Goal: Ask a question

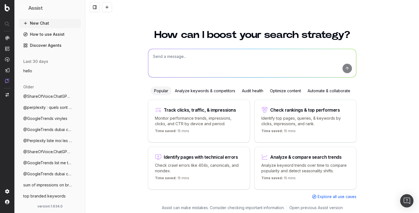
scroll to position [2, 0]
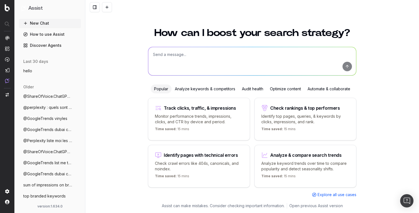
click at [166, 57] on textarea at bounding box center [252, 61] width 208 height 28
paste textarea "[URL][DOMAIN_NAME]"
type textarea "what are my keywords rankings for [URL][DOMAIN_NAME]?"
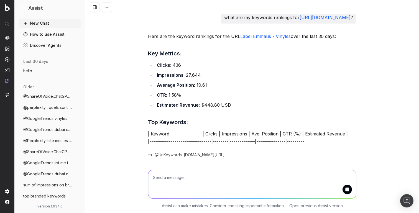
scroll to position [0, 0]
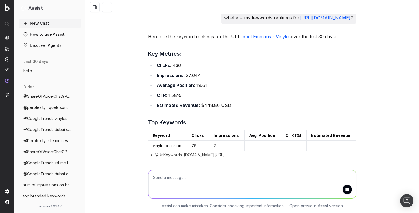
click at [218, 157] on span "@UrlKeywords: [DOMAIN_NAME][URL]" at bounding box center [190, 155] width 70 height 6
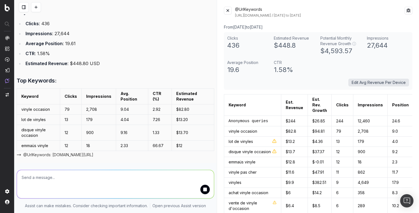
scroll to position [55, 0]
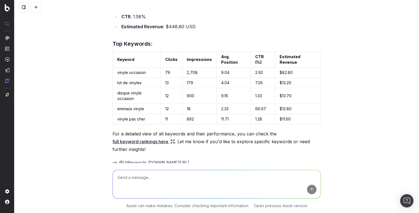
scroll to position [108, 0]
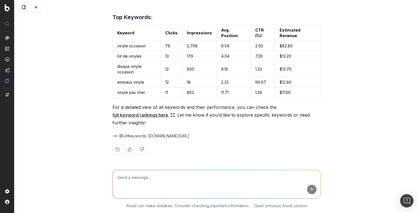
click at [189, 137] on span "@UrlKeywords: [DOMAIN_NAME][URL]" at bounding box center [154, 136] width 70 height 6
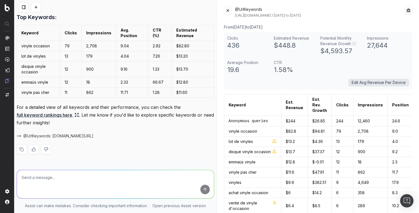
click at [103, 109] on p "For a detailed view of all keywords and their performance, you can check the fu…" at bounding box center [116, 114] width 198 height 23
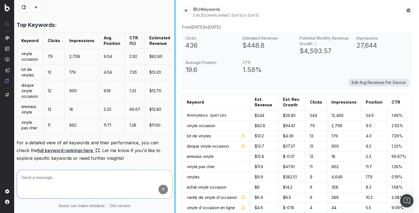
scroll to position [131, 0]
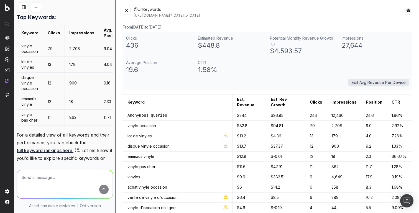
click at [88, 113] on div "what are my keywords rankings for [URL][DOMAIN_NAME] ? Here are the keyword ran…" at bounding box center [216, 106] width 405 height 213
click at [98, 142] on p "For a detailed view of all keywords and their performance, you can check the fu…" at bounding box center [65, 150] width 97 height 39
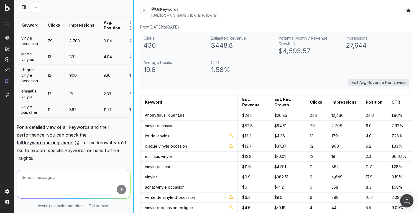
click at [133, 99] on div at bounding box center [133, 106] width 1 height 213
click at [84, 153] on p "For a detailed view of all keywords and their performance, you can check the fu…" at bounding box center [73, 142] width 113 height 39
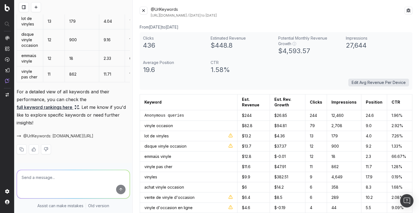
scroll to position [0, 0]
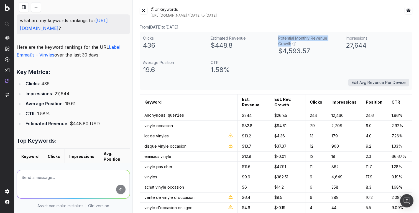
drag, startPoint x: 279, startPoint y: 38, endPoint x: 332, endPoint y: 42, distance: 52.8
click at [342, 38] on div "Clicks 436 Estimated Revenue $ 448.8 Potential Monthly Revenue Growth ⓘ $ 4,593…" at bounding box center [276, 61] width 273 height 58
copy div "Potential Monthly Revenue Growth"
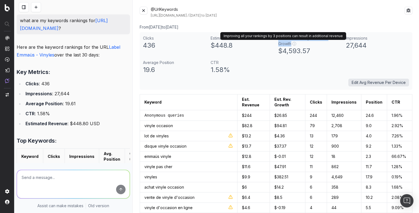
click at [293, 44] on button "ⓘ" at bounding box center [295, 44] width 4 height 6
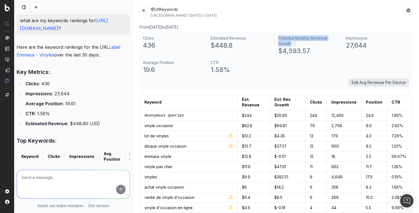
click at [293, 44] on button "ⓘ" at bounding box center [295, 44] width 4 height 6
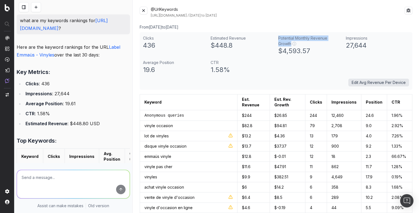
click at [293, 44] on button "ⓘ" at bounding box center [295, 44] width 4 height 6
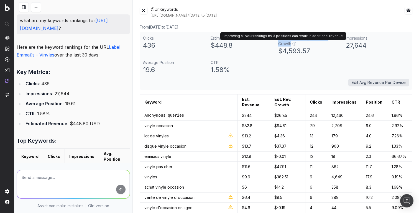
click at [142, 12] on button at bounding box center [144, 11] width 8 height 8
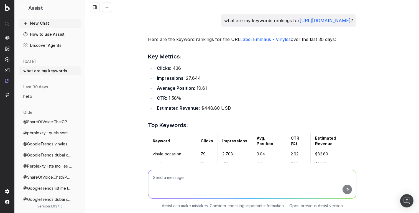
scroll to position [108, 0]
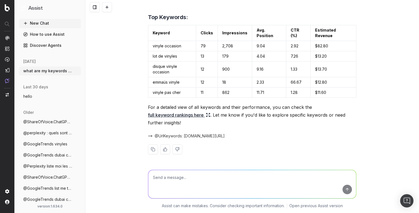
click at [173, 137] on span "@UrlKeywords: [DOMAIN_NAME][URL]" at bounding box center [190, 136] width 70 height 6
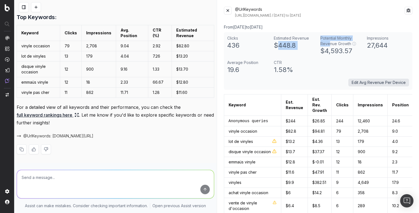
drag, startPoint x: 276, startPoint y: 46, endPoint x: 330, endPoint y: 45, distance: 53.5
click at [330, 45] on div "Clicks 436 Estimated Revenue $ 448.8 Potential Monthly Revenue Growth ⓘ $ 4,593…" at bounding box center [318, 61] width 189 height 58
click at [348, 57] on div "Clicks 436 Estimated Revenue $ 448.8 Potential Monthly Revenue Growth ⓘ $ 4,593…" at bounding box center [318, 61] width 189 height 58
click at [371, 45] on div "27,644" at bounding box center [388, 45] width 42 height 9
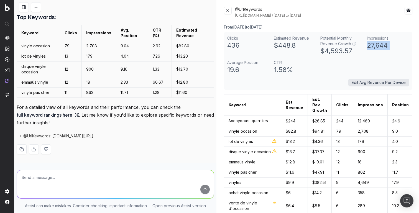
click at [371, 45] on div "27,644" at bounding box center [388, 45] width 42 height 9
click at [296, 57] on div "Clicks 436 Estimated Revenue $ 448.8 Potential Monthly Revenue Growth ⓘ $ 4,593…" at bounding box center [318, 61] width 189 height 58
drag, startPoint x: 320, startPoint y: 38, endPoint x: 345, endPoint y: 51, distance: 28.2
click at [345, 51] on div "Potential Monthly Revenue Growth ⓘ $ 4,593.57" at bounding box center [342, 46] width 42 height 20
click at [345, 51] on div "$ 4,593.57" at bounding box center [342, 51] width 42 height 9
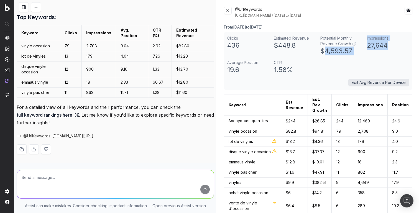
drag, startPoint x: 326, startPoint y: 52, endPoint x: 367, endPoint y: 52, distance: 40.8
click at [367, 52] on div "Clicks 436 Estimated Revenue $ 448.8 Potential Monthly Revenue Growth ⓘ $ 4,593…" at bounding box center [318, 61] width 189 height 58
click at [367, 52] on div "Impressions 27,644" at bounding box center [388, 46] width 42 height 20
drag, startPoint x: 362, startPoint y: 52, endPoint x: 327, endPoint y: 52, distance: 34.7
click at [327, 52] on div "$ 4,593.57" at bounding box center [342, 51] width 42 height 9
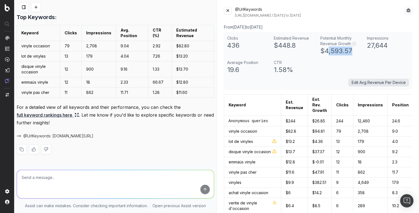
click at [327, 52] on div "$ 4,593.57" at bounding box center [342, 51] width 42 height 9
drag, startPoint x: 323, startPoint y: 52, endPoint x: 358, endPoint y: 52, distance: 34.4
click at [358, 52] on div "$ 4,593.57" at bounding box center [342, 51] width 42 height 9
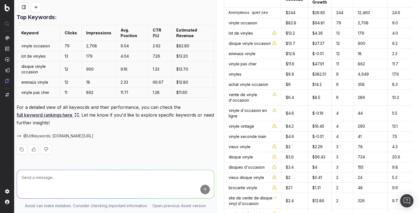
scroll to position [0, 0]
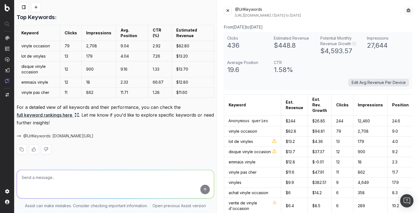
click at [229, 10] on button at bounding box center [228, 11] width 8 height 8
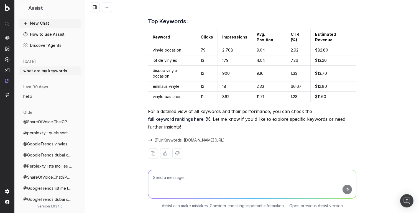
scroll to position [101, 0]
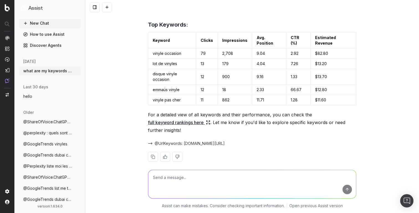
click at [192, 143] on span "@UrlKeywords: [DOMAIN_NAME][URL]" at bounding box center [190, 144] width 70 height 6
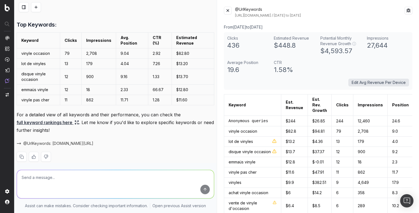
click at [228, 12] on button at bounding box center [228, 11] width 8 height 8
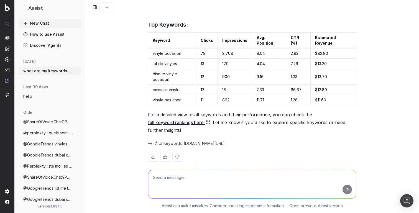
click at [185, 143] on span "@UrlKeywords: [DOMAIN_NAME][URL]" at bounding box center [190, 144] width 70 height 6
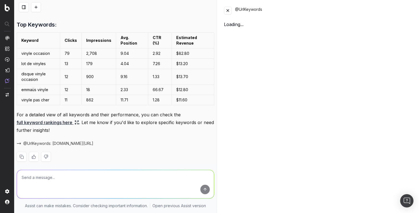
click at [226, 9] on button at bounding box center [228, 11] width 8 height 8
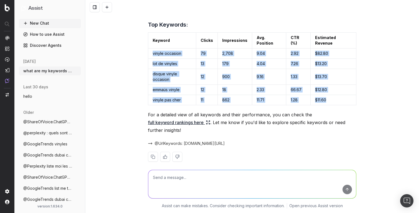
drag, startPoint x: 152, startPoint y: 53, endPoint x: 332, endPoint y: 100, distance: 185.9
click at [332, 100] on tbody "vinyle occasion 79 2,708 9.04 2.92 $82.80 lot de vinyles 13 179 4.04 7.26 $13.2…" at bounding box center [252, 77] width 208 height 57
click at [332, 100] on td "$11.60" at bounding box center [334, 100] width 46 height 10
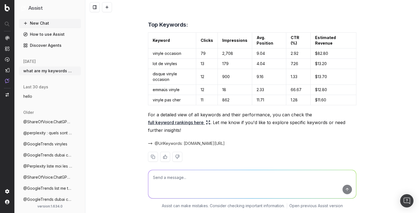
click at [34, 125] on button "@ShareOfVoice.ChatGPT for "Where can I f" at bounding box center [50, 122] width 62 height 9
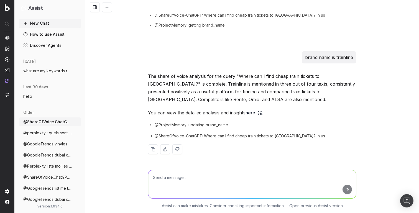
scroll to position [44, 0]
